Goal: Task Accomplishment & Management: Manage account settings

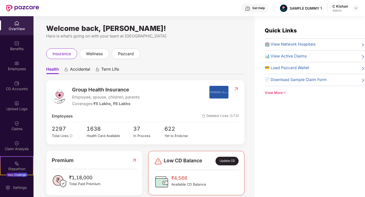
click at [192, 60] on div "Health Accidental Term Life Group Health Insurance Employee, spouse, children, …" at bounding box center [145, 181] width 198 height 245
click at [77, 71] on span "Accidental" at bounding box center [80, 70] width 20 height 7
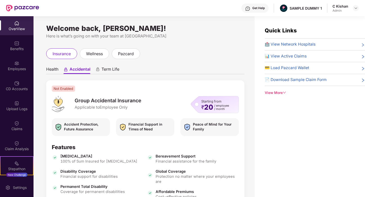
click at [109, 71] on span "Term Life" at bounding box center [111, 70] width 18 height 7
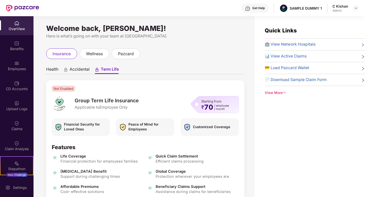
click at [52, 71] on span "Health" at bounding box center [52, 70] width 12 height 7
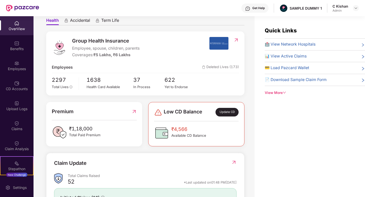
scroll to position [49, 0]
drag, startPoint x: 118, startPoint y: 53, endPoint x: 97, endPoint y: 54, distance: 21.1
click at [97, 54] on span "₹5 Lakhs, ₹6 Lakhs" at bounding box center [111, 55] width 37 height 5
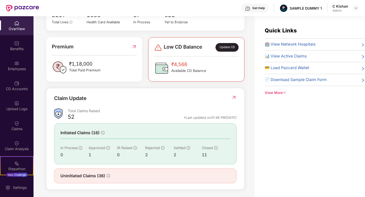
scroll to position [115, 0]
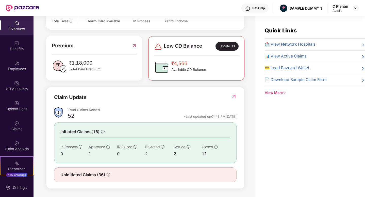
click at [234, 96] on img at bounding box center [233, 96] width 5 height 5
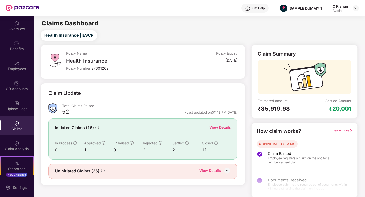
click at [220, 129] on div "View Details" at bounding box center [220, 128] width 22 height 6
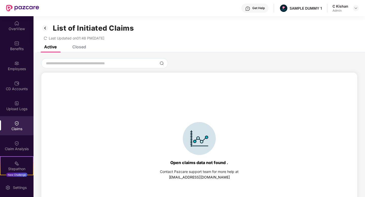
click at [76, 48] on div "Closed" at bounding box center [79, 46] width 14 height 5
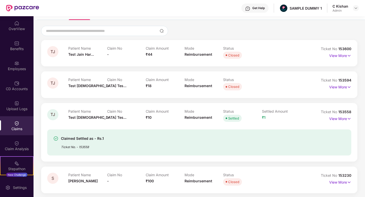
scroll to position [40, 0]
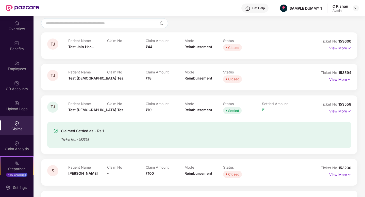
click at [342, 113] on p "View More" at bounding box center [340, 110] width 22 height 7
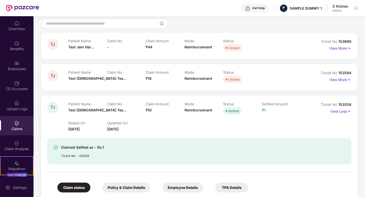
scroll to position [38, 0]
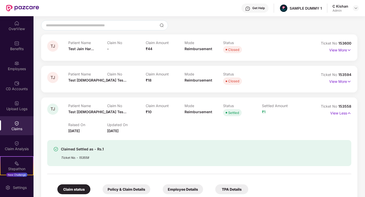
click at [257, 10] on div "Get Help" at bounding box center [258, 8] width 12 height 4
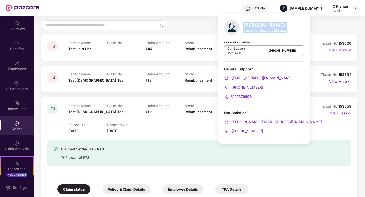
drag, startPoint x: 286, startPoint y: 30, endPoint x: 244, endPoint y: 23, distance: 42.6
click at [244, 23] on div "[PERSON_NAME] Customer Success Manager" at bounding box center [265, 27] width 45 height 11
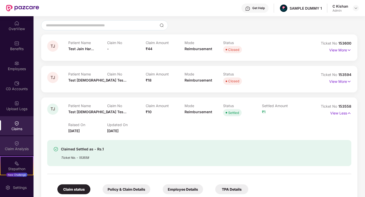
click at [14, 145] on img at bounding box center [16, 143] width 5 height 5
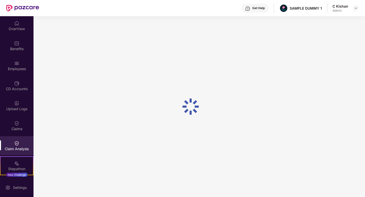
scroll to position [0, 0]
click at [15, 78] on div "CD Accounts" at bounding box center [16, 85] width 33 height 19
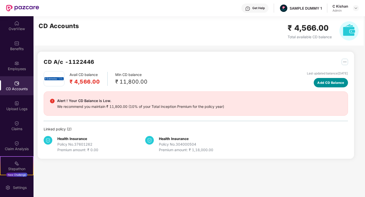
click at [322, 81] on span "Add CD Balance" at bounding box center [330, 82] width 27 height 5
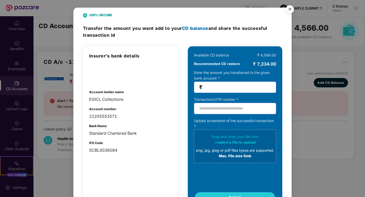
click at [291, 9] on img "Close" at bounding box center [290, 10] width 14 height 14
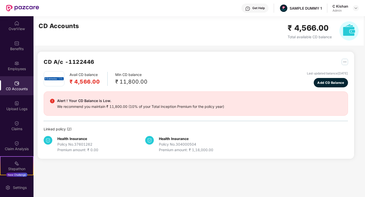
click at [295, 81] on div "Avail CD balance ₹ 4,566.00 Min CD balance ₹ 11,800.00 Last updated balance [DA…" at bounding box center [196, 79] width 304 height 16
click at [13, 69] on div "Employees" at bounding box center [16, 68] width 33 height 5
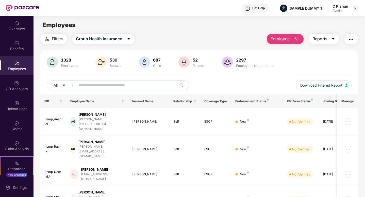
click at [323, 38] on span "Reports" at bounding box center [319, 39] width 15 height 6
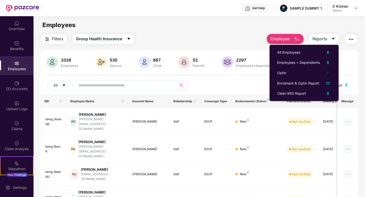
click at [255, 87] on div "All Download Filtered Report" at bounding box center [199, 87] width 305 height 14
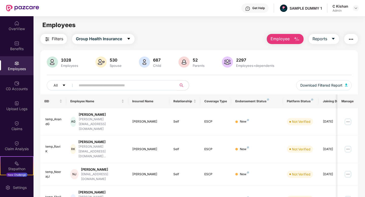
click at [292, 40] on button "Employee" at bounding box center [285, 39] width 37 height 10
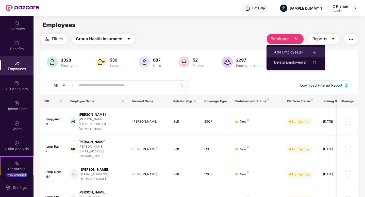
click at [289, 52] on div "Add Employee(s)" at bounding box center [288, 52] width 29 height 6
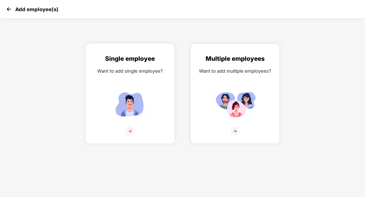
click at [130, 132] on img at bounding box center [129, 131] width 9 height 9
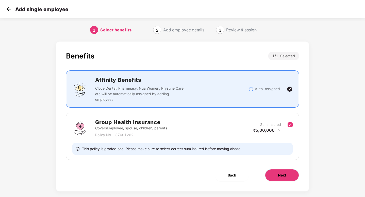
click at [278, 175] on span "Next" at bounding box center [282, 176] width 8 height 6
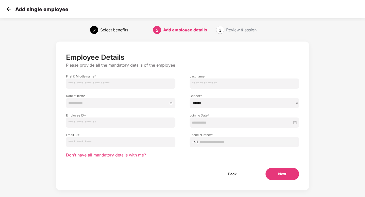
click at [88, 156] on span "Don’t have all mandatory details with me?" at bounding box center [106, 155] width 80 height 5
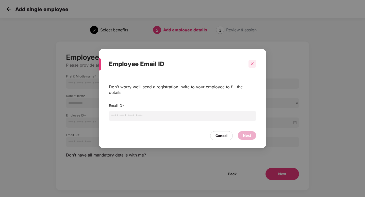
click at [252, 66] on icon "close" at bounding box center [252, 64] width 4 height 4
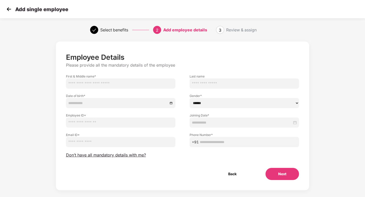
click at [7, 9] on img at bounding box center [9, 9] width 8 height 8
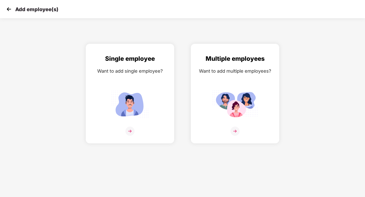
click at [7, 10] on img at bounding box center [9, 9] width 8 height 8
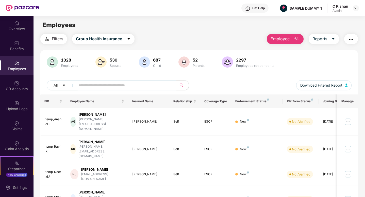
click at [294, 41] on img "button" at bounding box center [297, 39] width 6 height 6
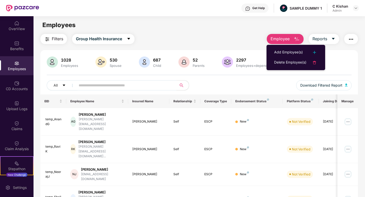
click at [252, 81] on div "All Download Filtered Report" at bounding box center [199, 87] width 305 height 14
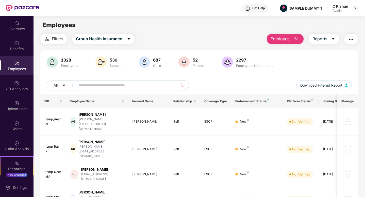
click at [221, 41] on div "Filters Group Health Insurance Employee Reports" at bounding box center [198, 39] width 317 height 10
click at [21, 47] on div "Benefits" at bounding box center [16, 48] width 33 height 5
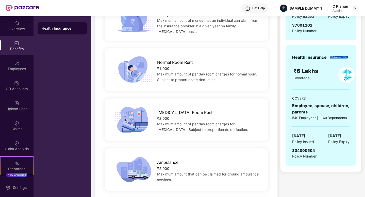
scroll to position [152, 0]
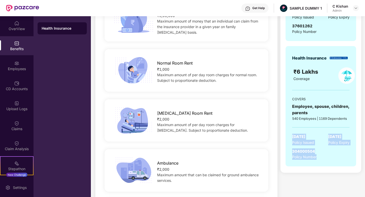
drag, startPoint x: 293, startPoint y: 137, endPoint x: 327, endPoint y: 162, distance: 43.0
click at [327, 162] on div "Health Insurance ₹6 Lakhs Coverage COVERS Employee, spouse, children, parents 5…" at bounding box center [320, 106] width 71 height 121
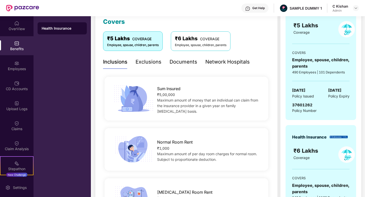
scroll to position [65, 0]
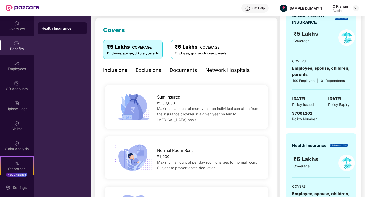
click at [142, 69] on div "Exclusions" at bounding box center [149, 70] width 26 height 8
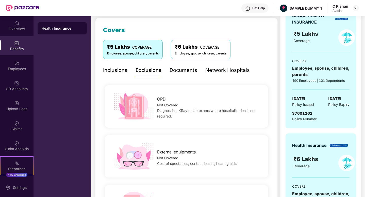
click at [230, 72] on div "Network Hospitals" at bounding box center [227, 70] width 44 height 8
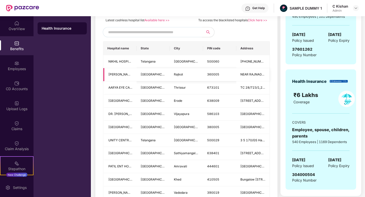
scroll to position [97, 0]
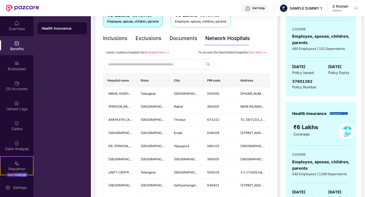
click at [147, 65] on input "text" at bounding box center [151, 65] width 87 height 8
type input "******"
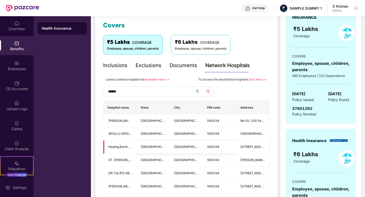
scroll to position [57, 0]
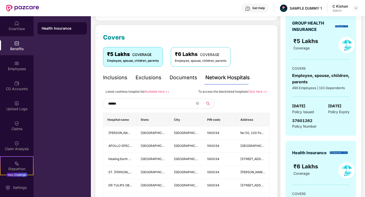
click at [141, 100] on input "******" at bounding box center [151, 104] width 87 height 8
